Goal: Task Accomplishment & Management: Use online tool/utility

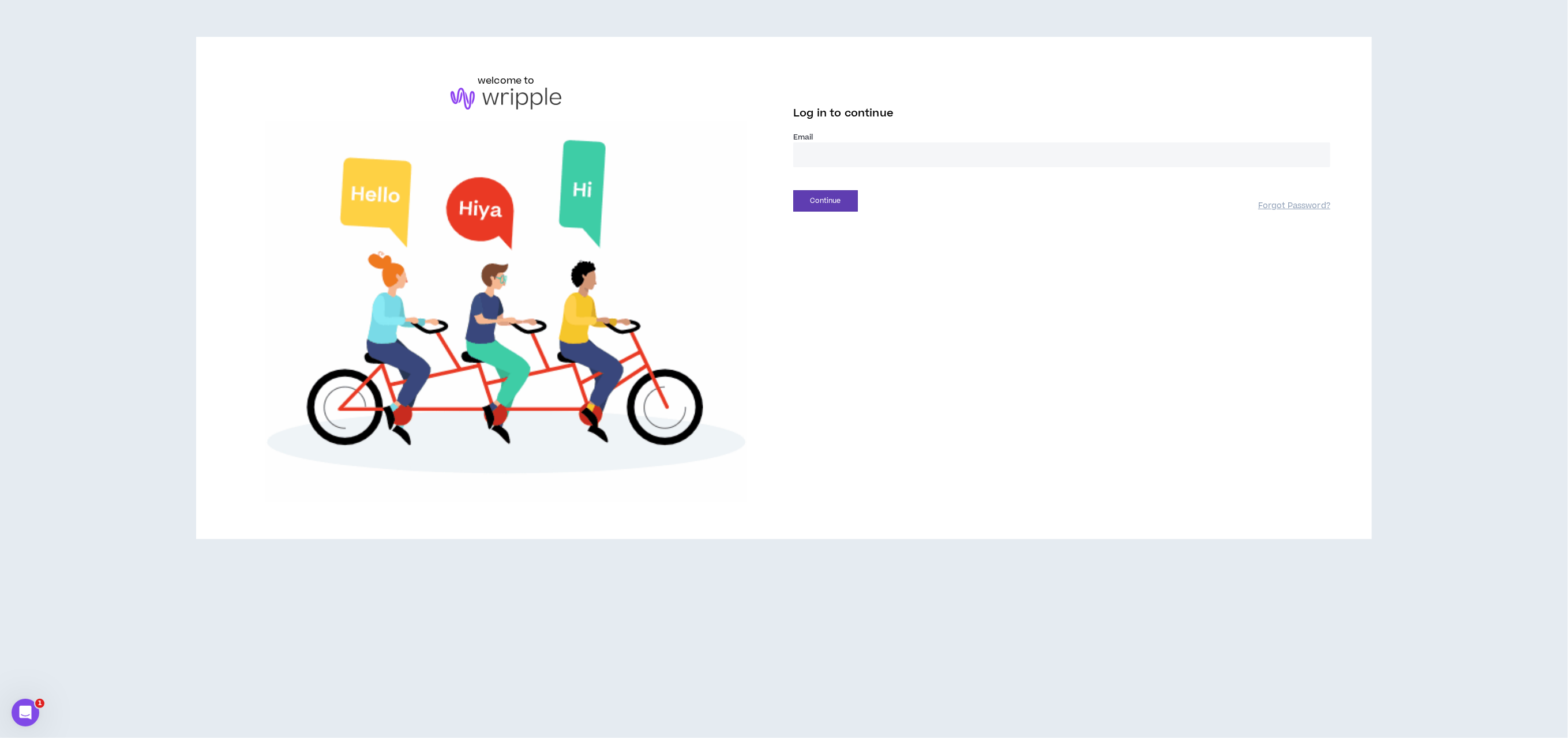
click at [816, 155] on input "email" at bounding box center [1062, 155] width 537 height 25
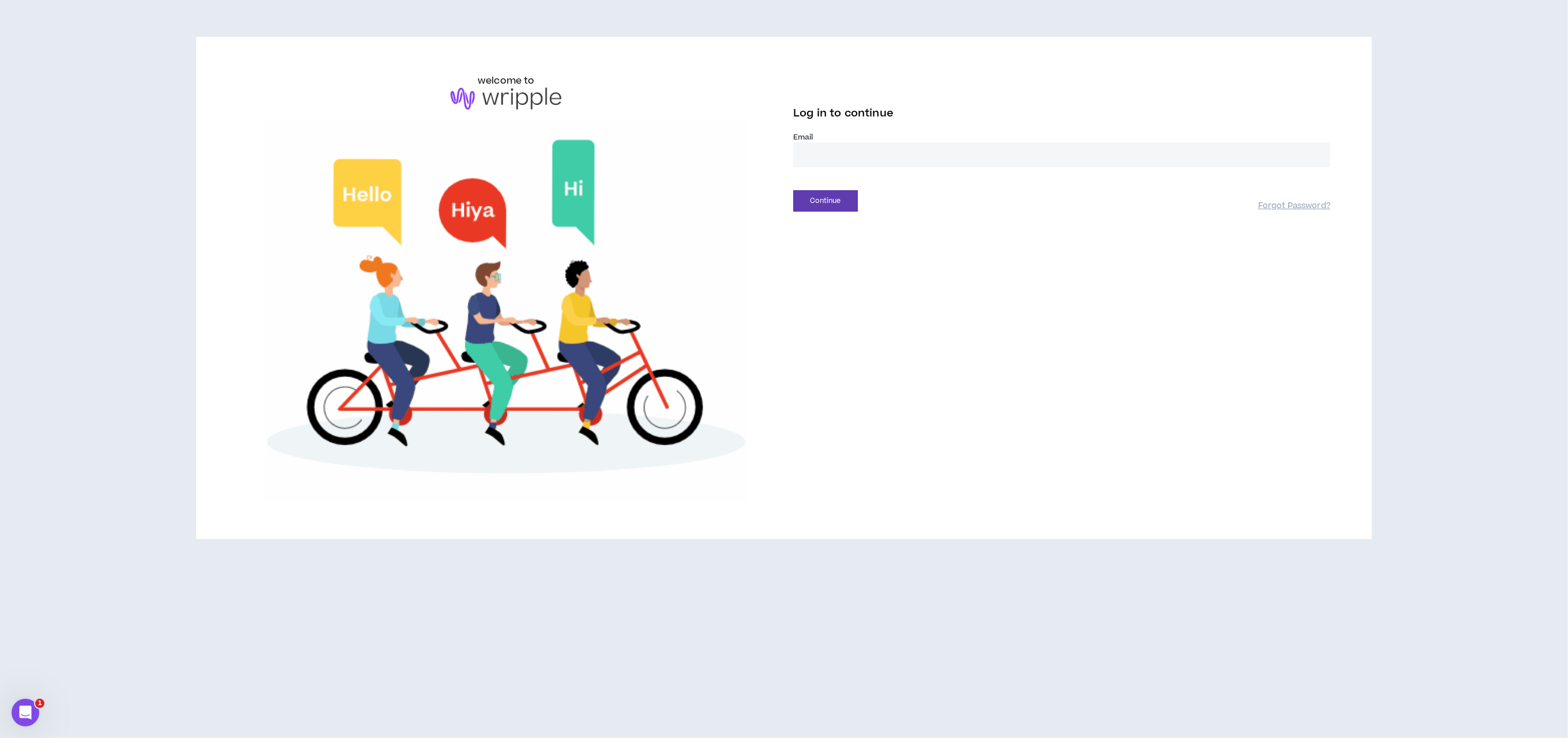
type input "**********"
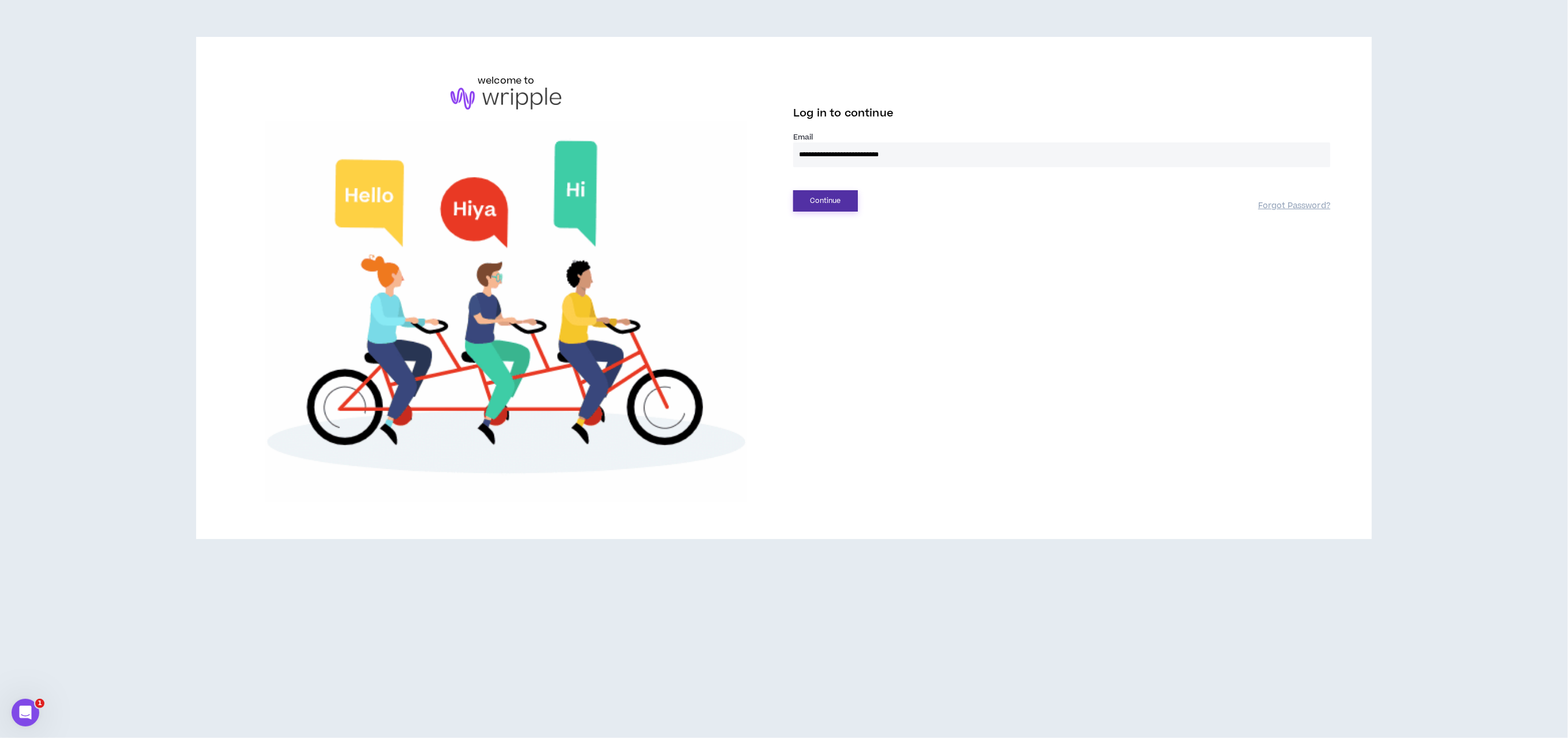
click at [838, 196] on button "Continue" at bounding box center [826, 200] width 64 height 21
click at [826, 249] on button "Login" at bounding box center [826, 253] width 64 height 21
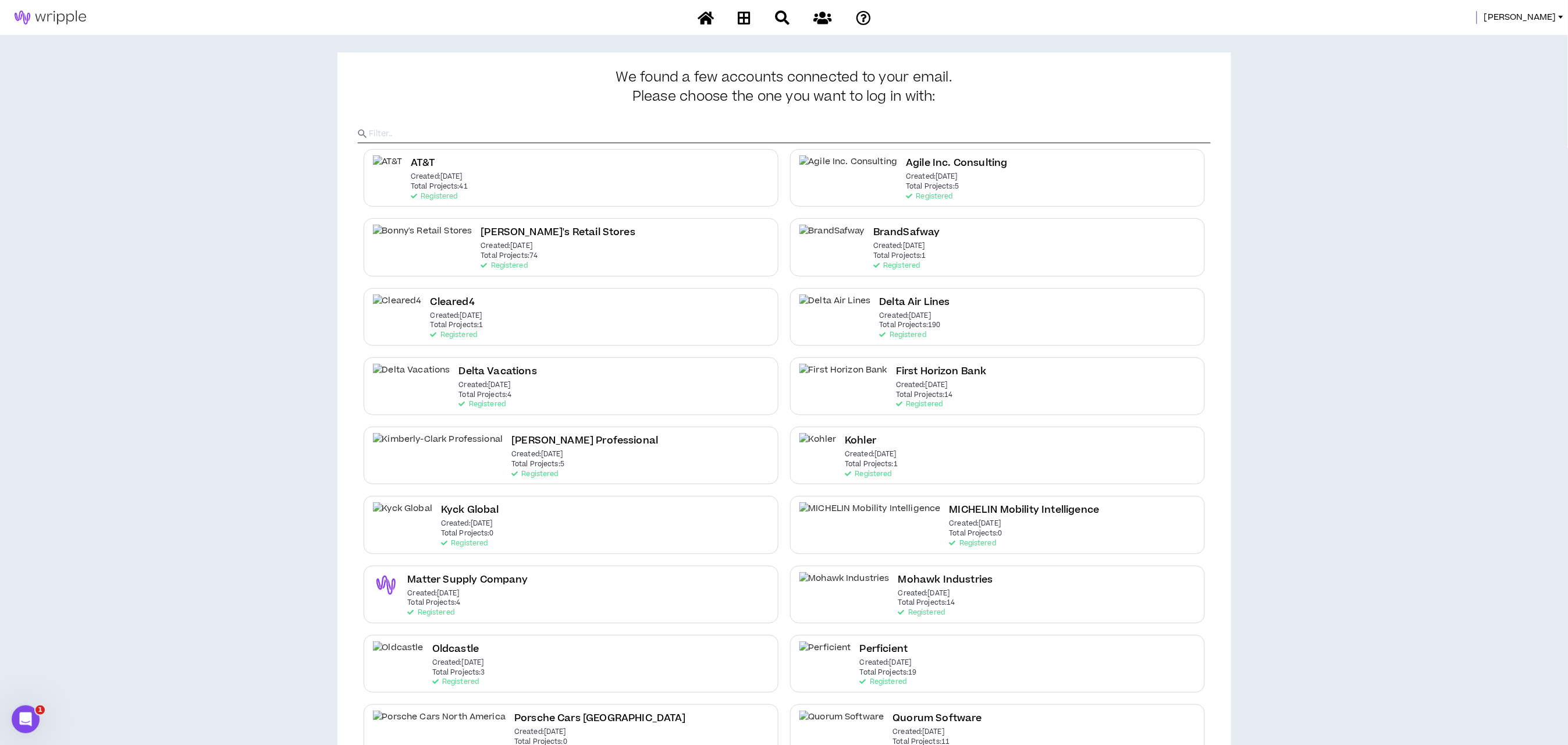
click at [489, 665] on div "Oldcastle Created: [DATE] Total Projects: 3 Registered" at bounding box center [570, 663] width 415 height 58
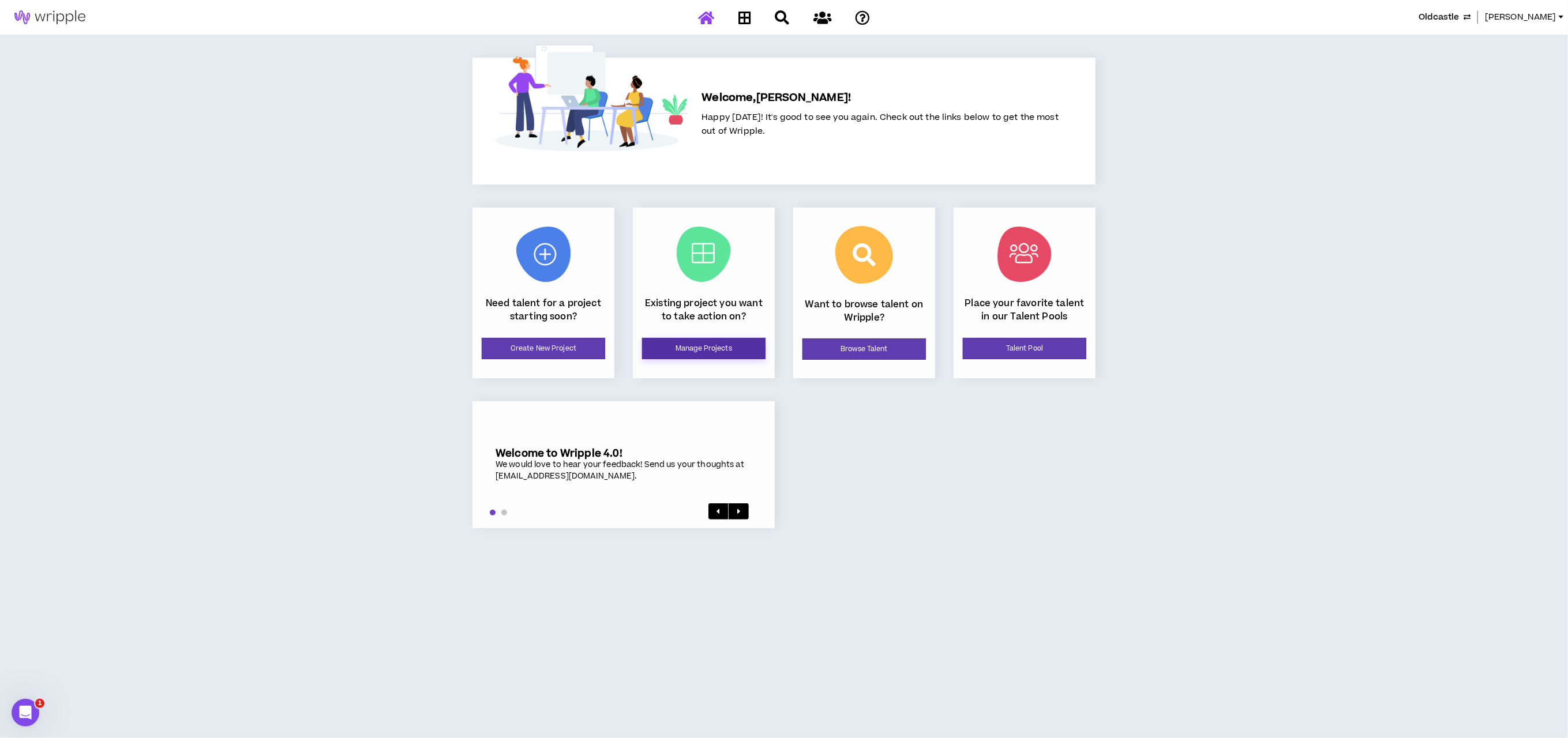
click at [709, 351] on link "Manage Projects" at bounding box center [703, 348] width 123 height 21
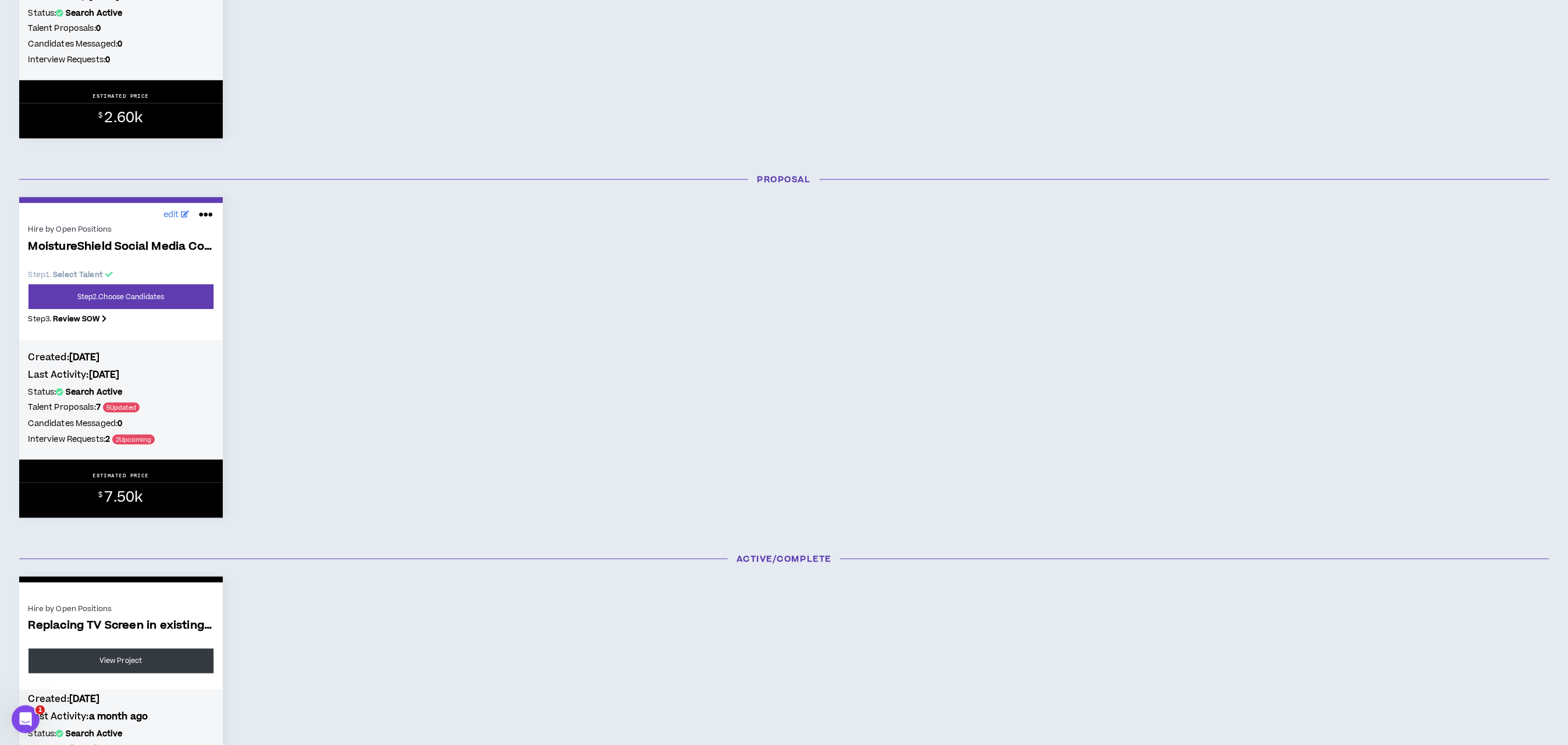
scroll to position [436, 0]
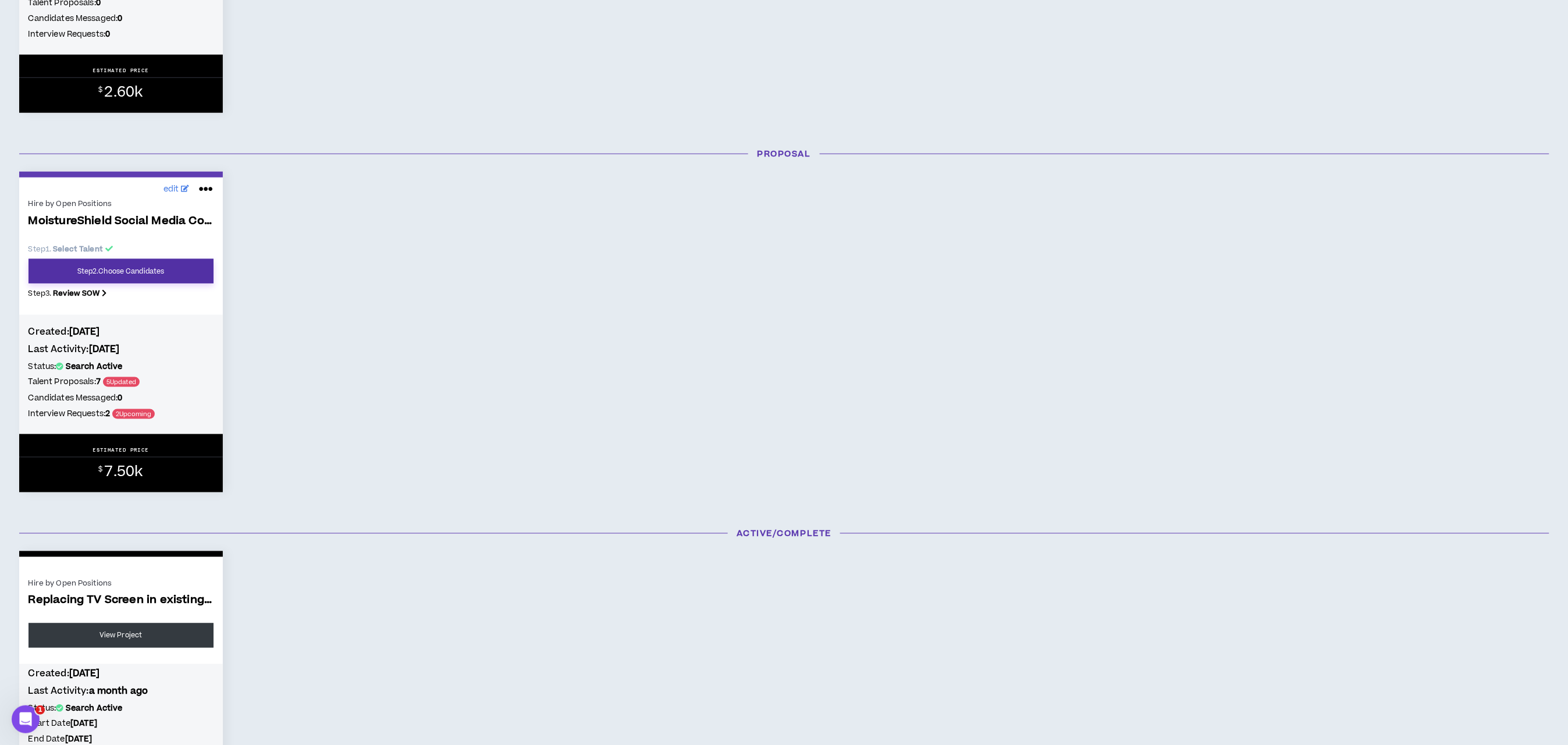
click at [165, 275] on link "Step 2 . Choose Candidates" at bounding box center [121, 271] width 185 height 25
